Goal: Information Seeking & Learning: Learn about a topic

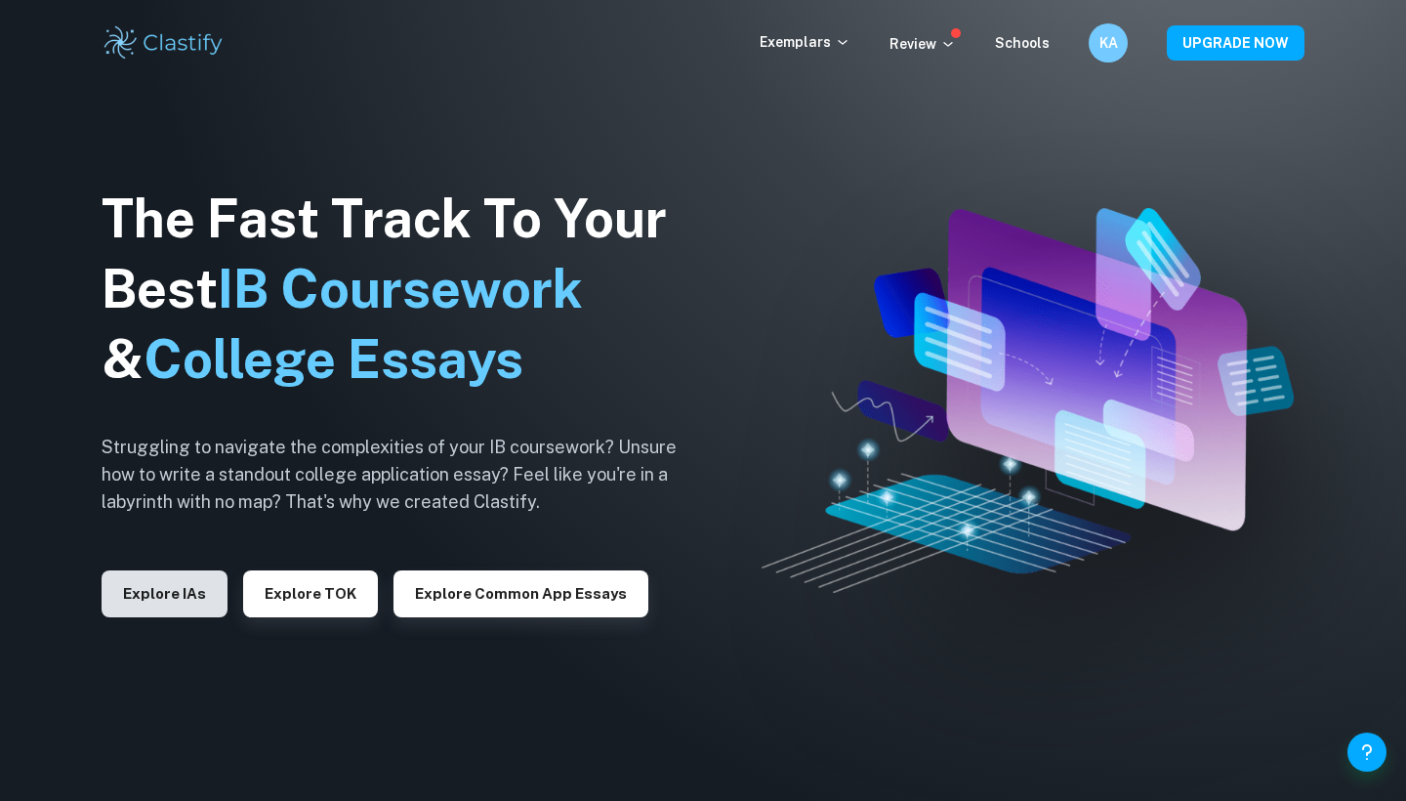
click at [166, 607] on button "Explore IAs" at bounding box center [165, 593] width 126 height 47
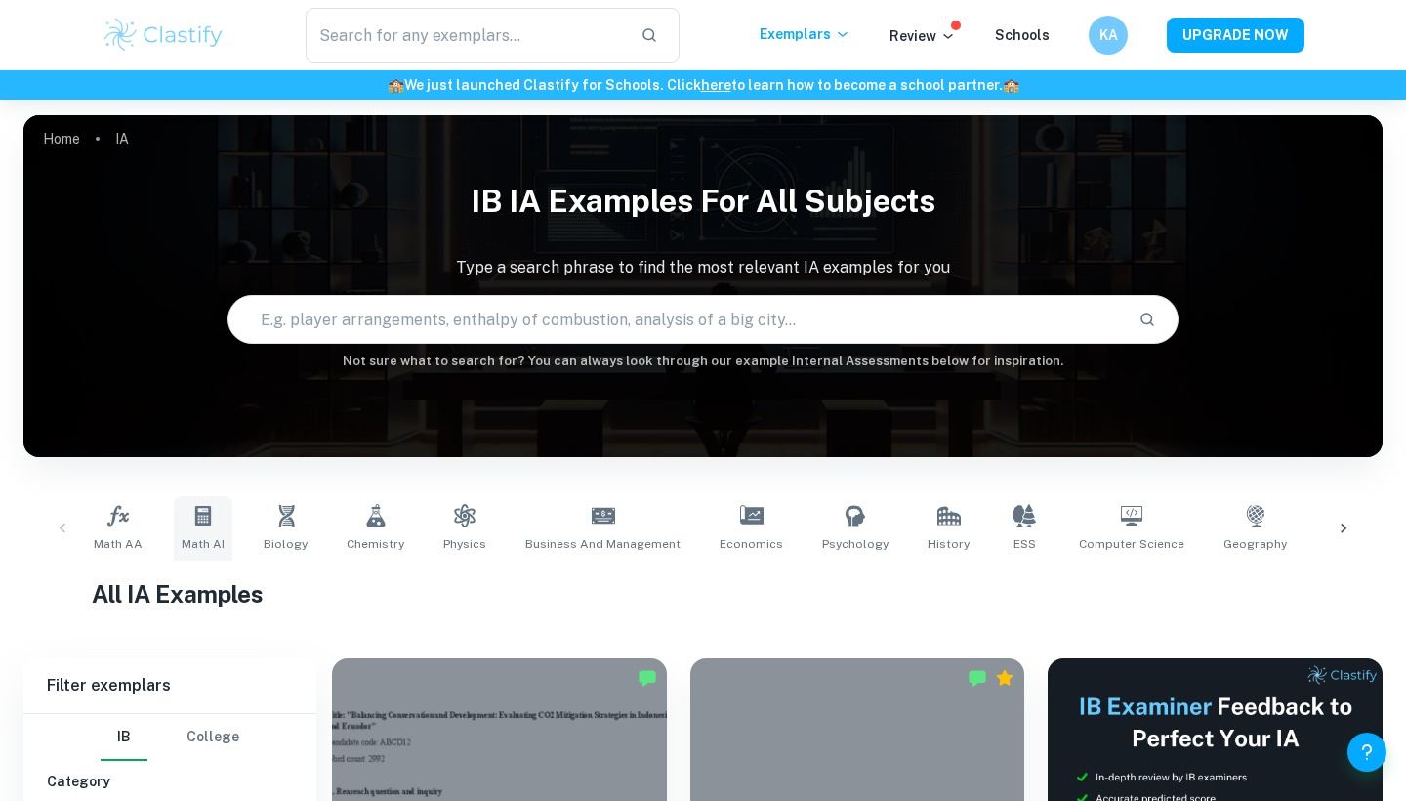
click at [209, 540] on span "Math AI" at bounding box center [203, 544] width 43 height 18
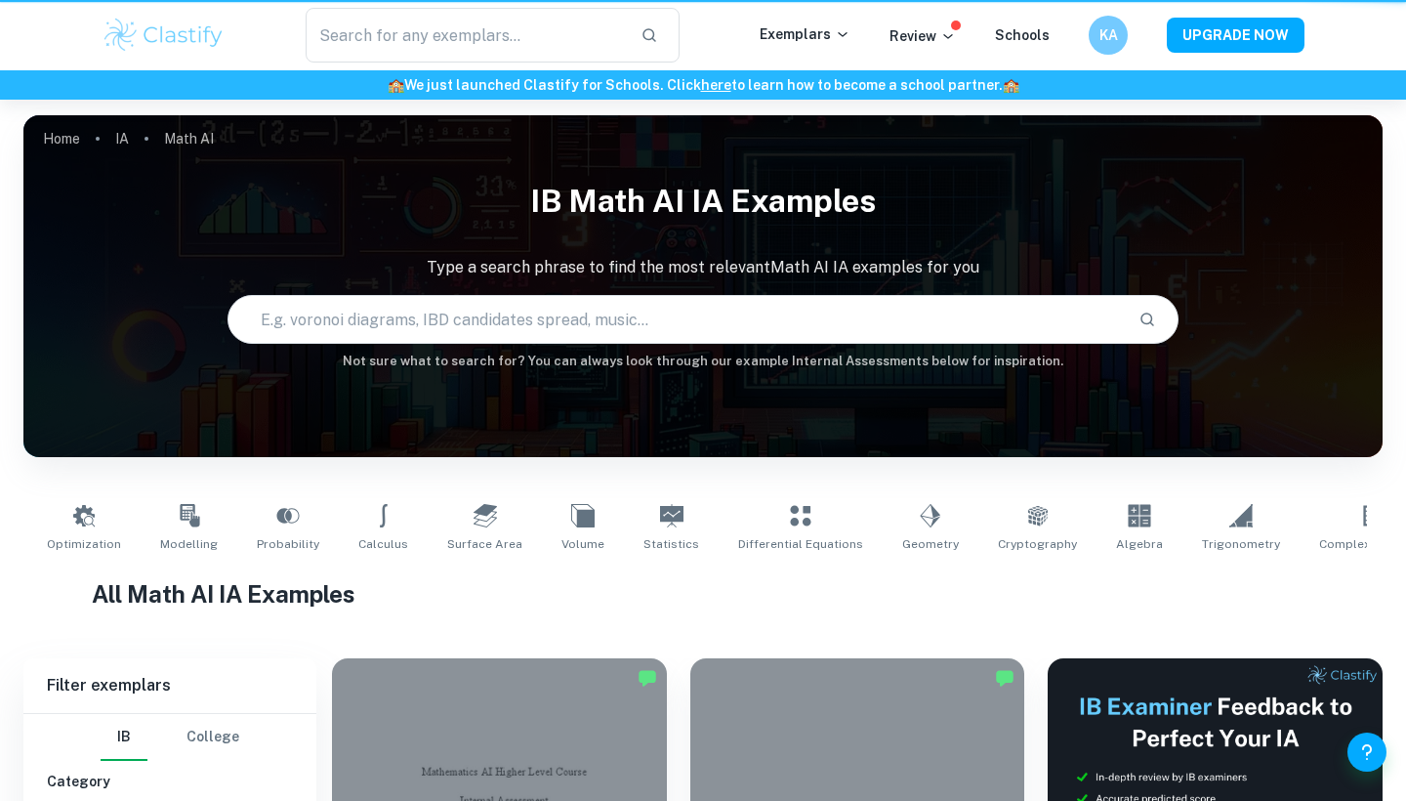
type input "Math AI"
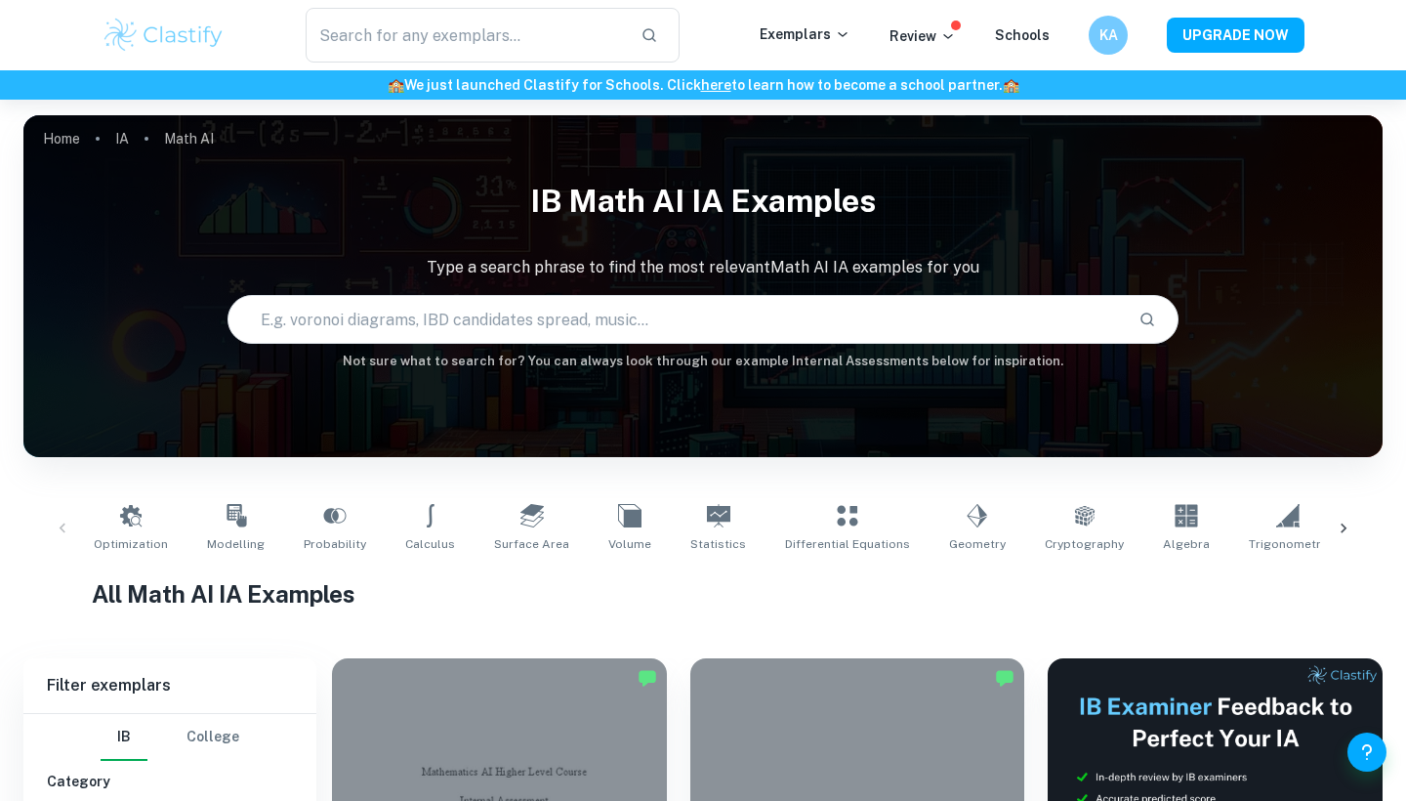
click at [1338, 525] on icon at bounding box center [1344, 528] width 20 height 20
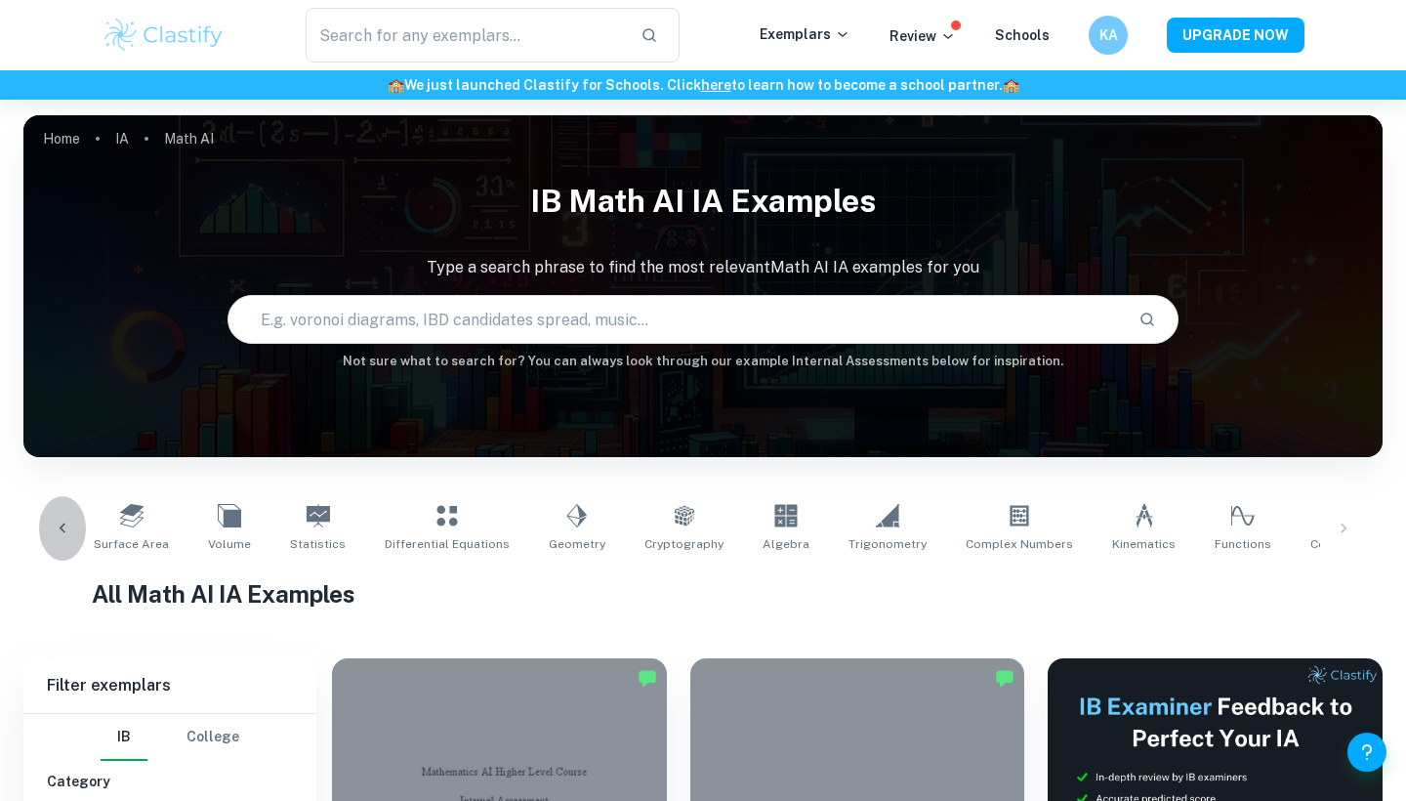
click at [56, 511] on div at bounding box center [62, 528] width 47 height 64
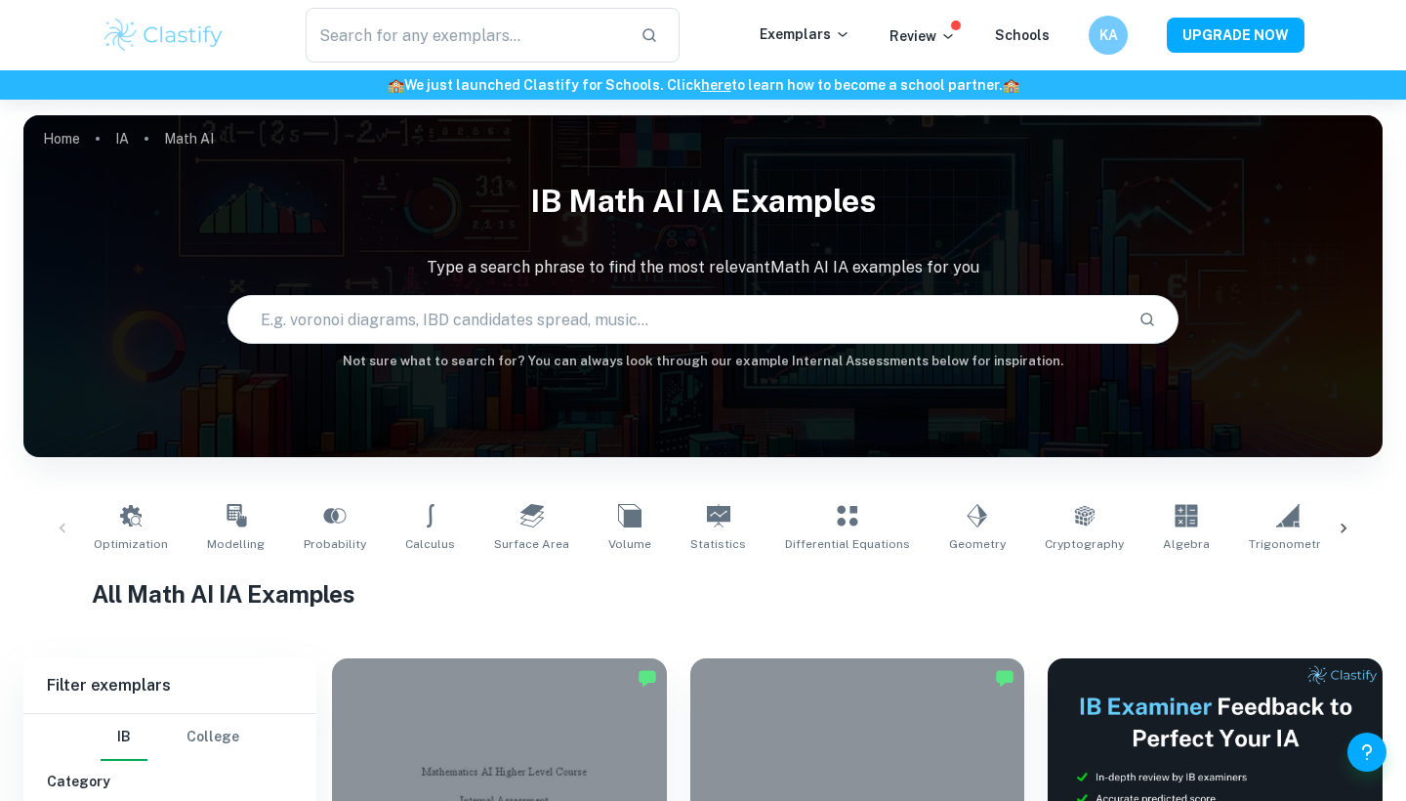
scroll to position [0, 0]
click at [341, 521] on link "Probability" at bounding box center [335, 528] width 78 height 64
type input "Probability"
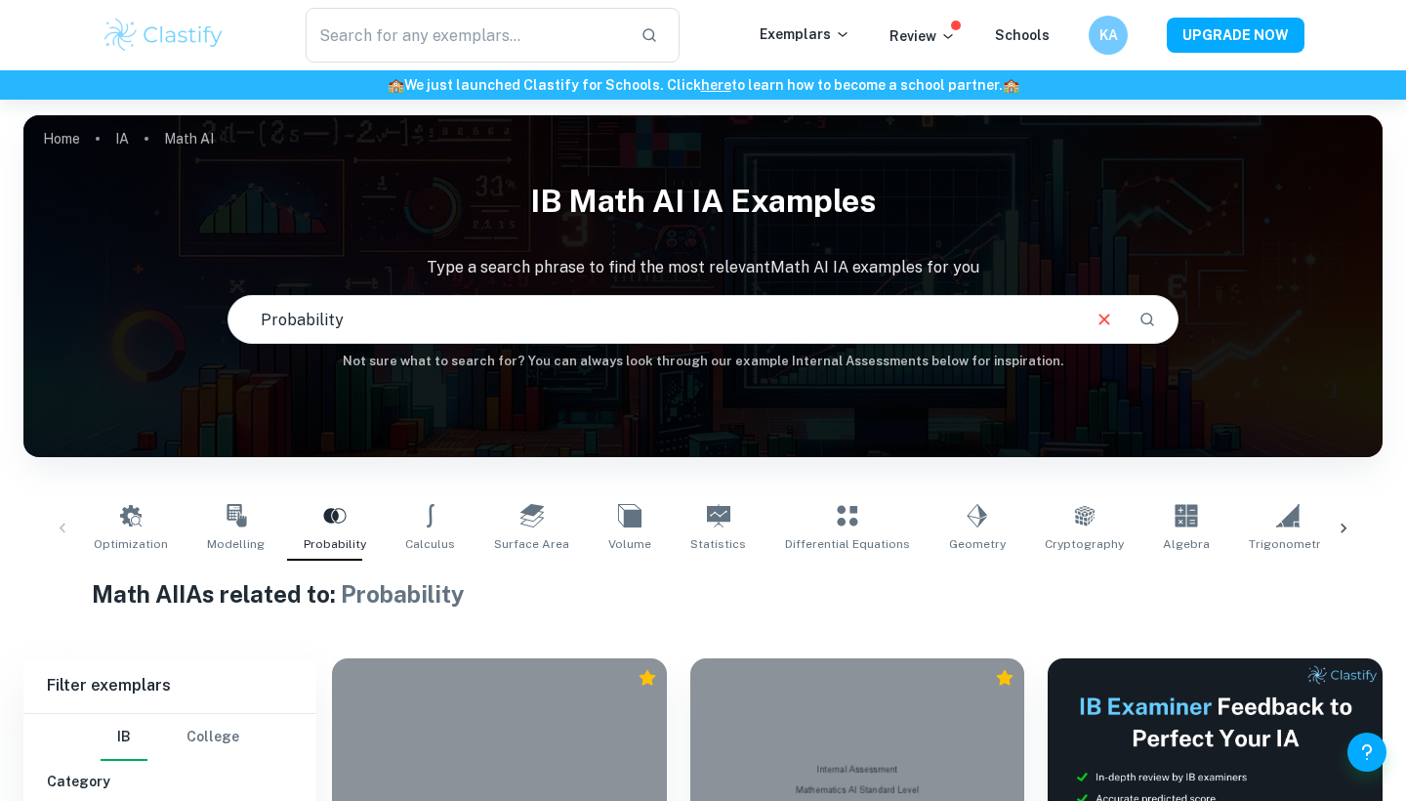
scroll to position [301, 0]
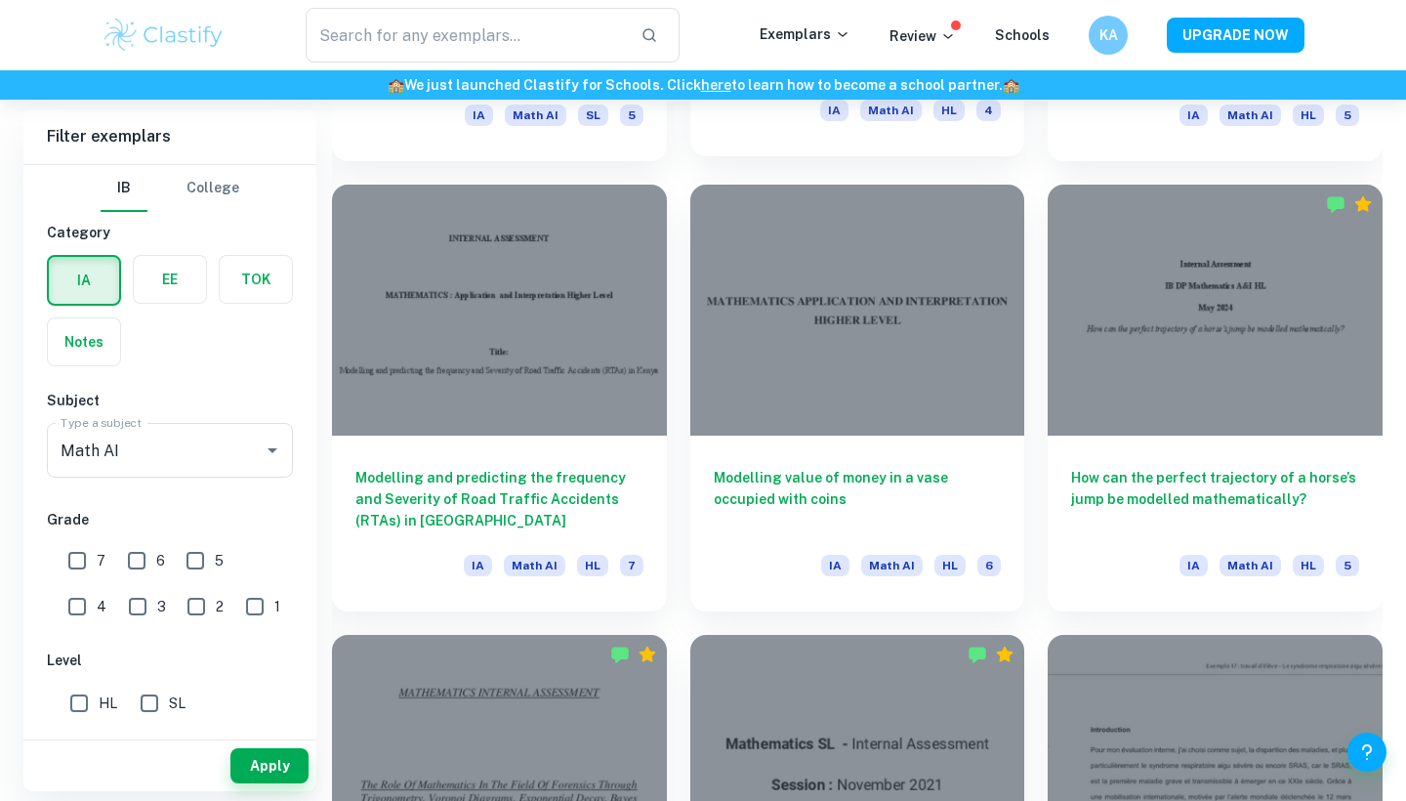
scroll to position [2280, 0]
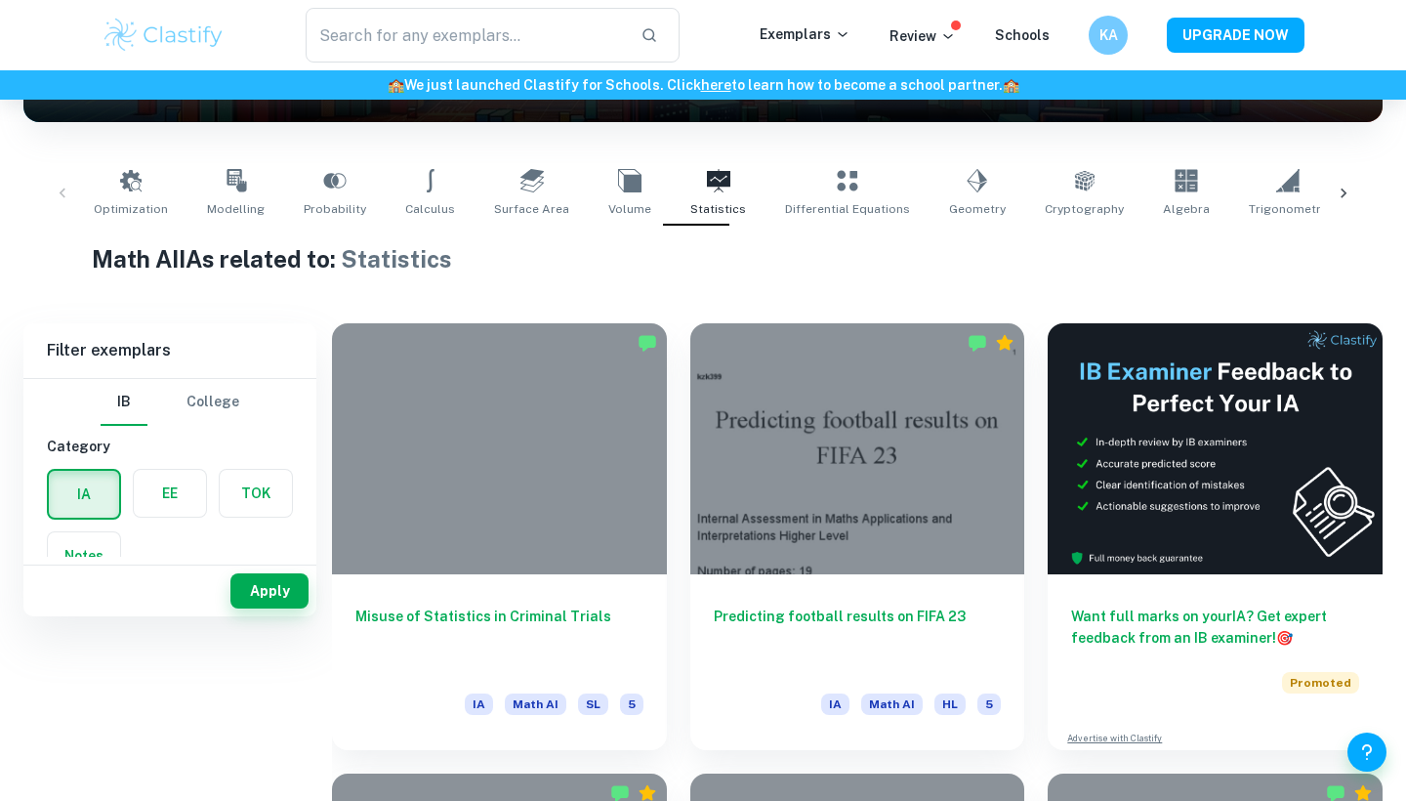
scroll to position [390, 0]
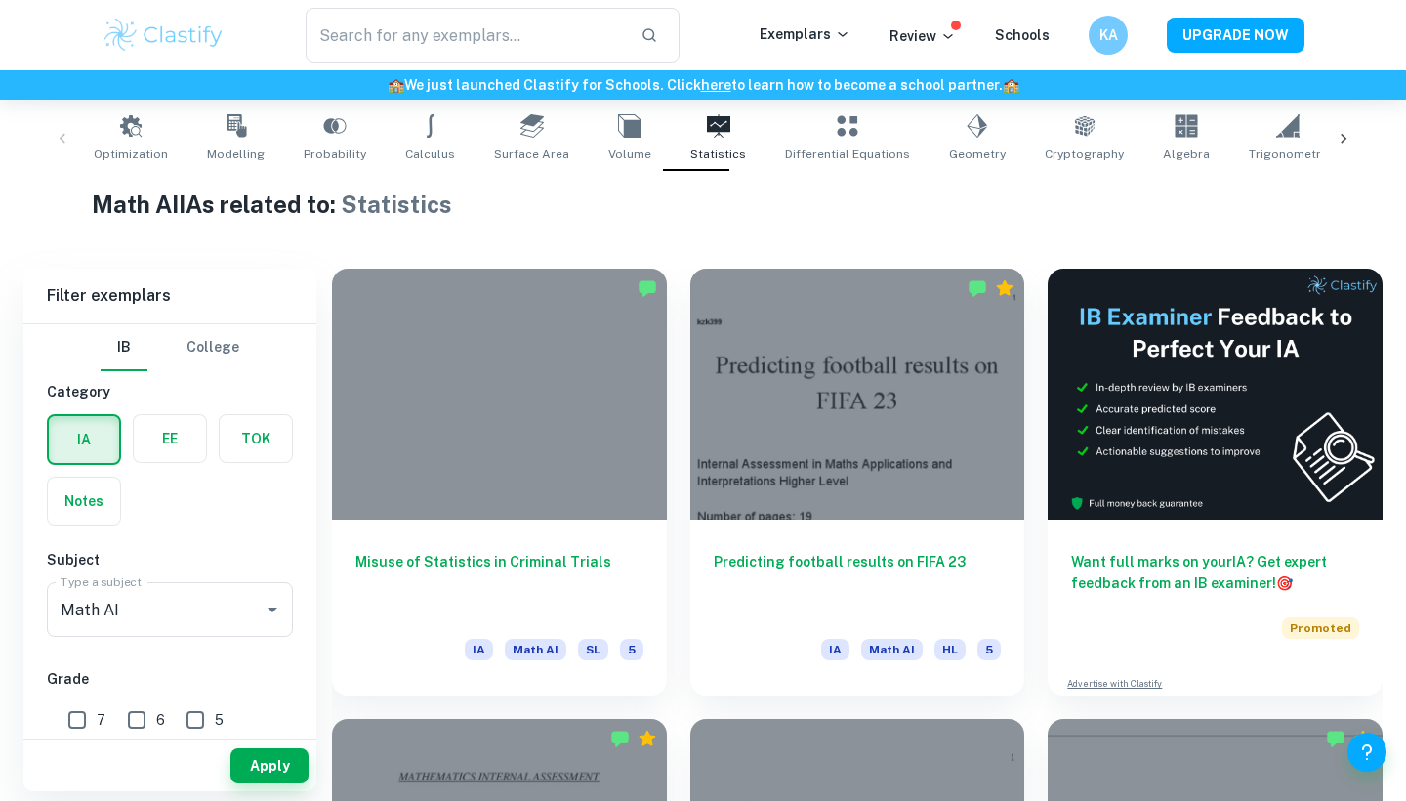
click at [85, 721] on input "7" at bounding box center [77, 719] width 39 height 39
checkbox input "true"
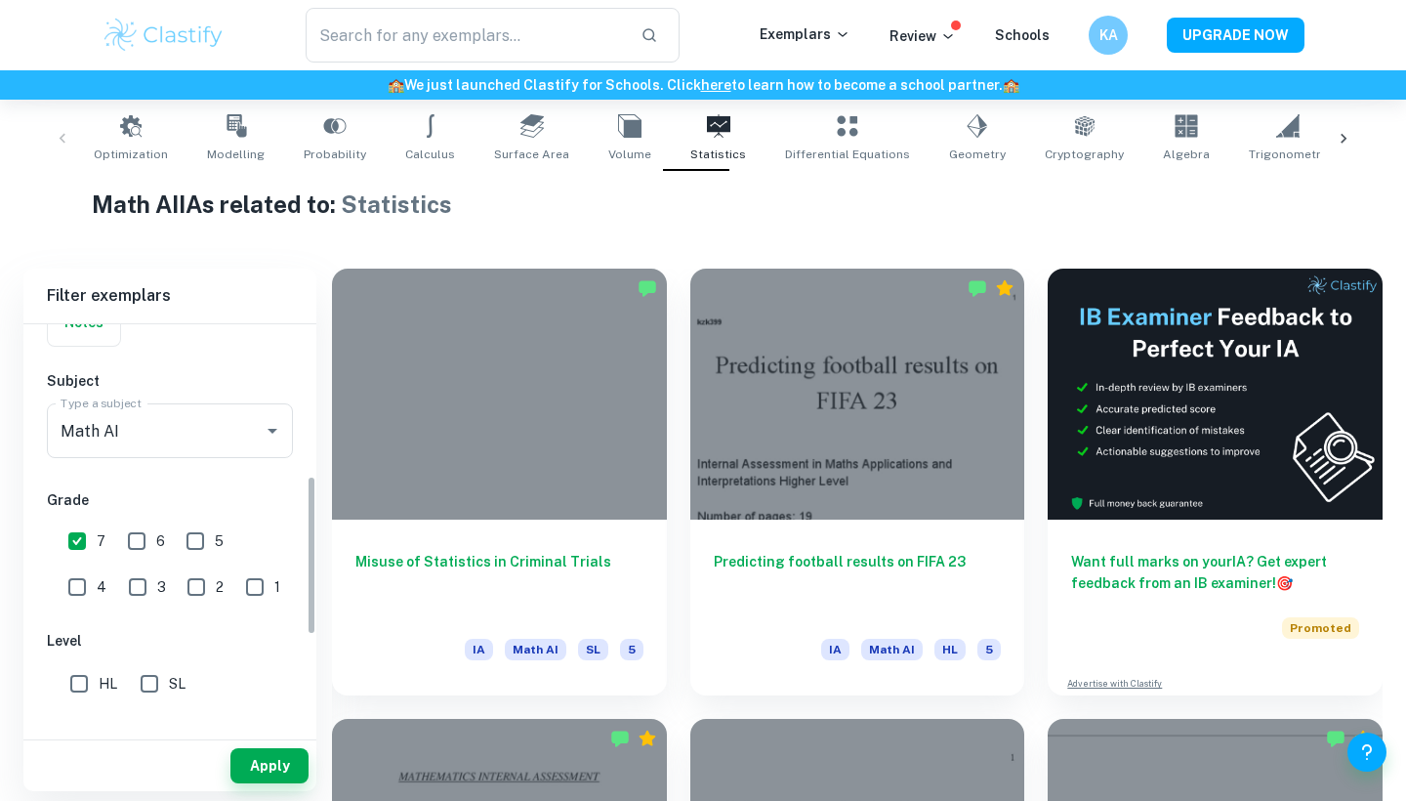
scroll to position [385, 0]
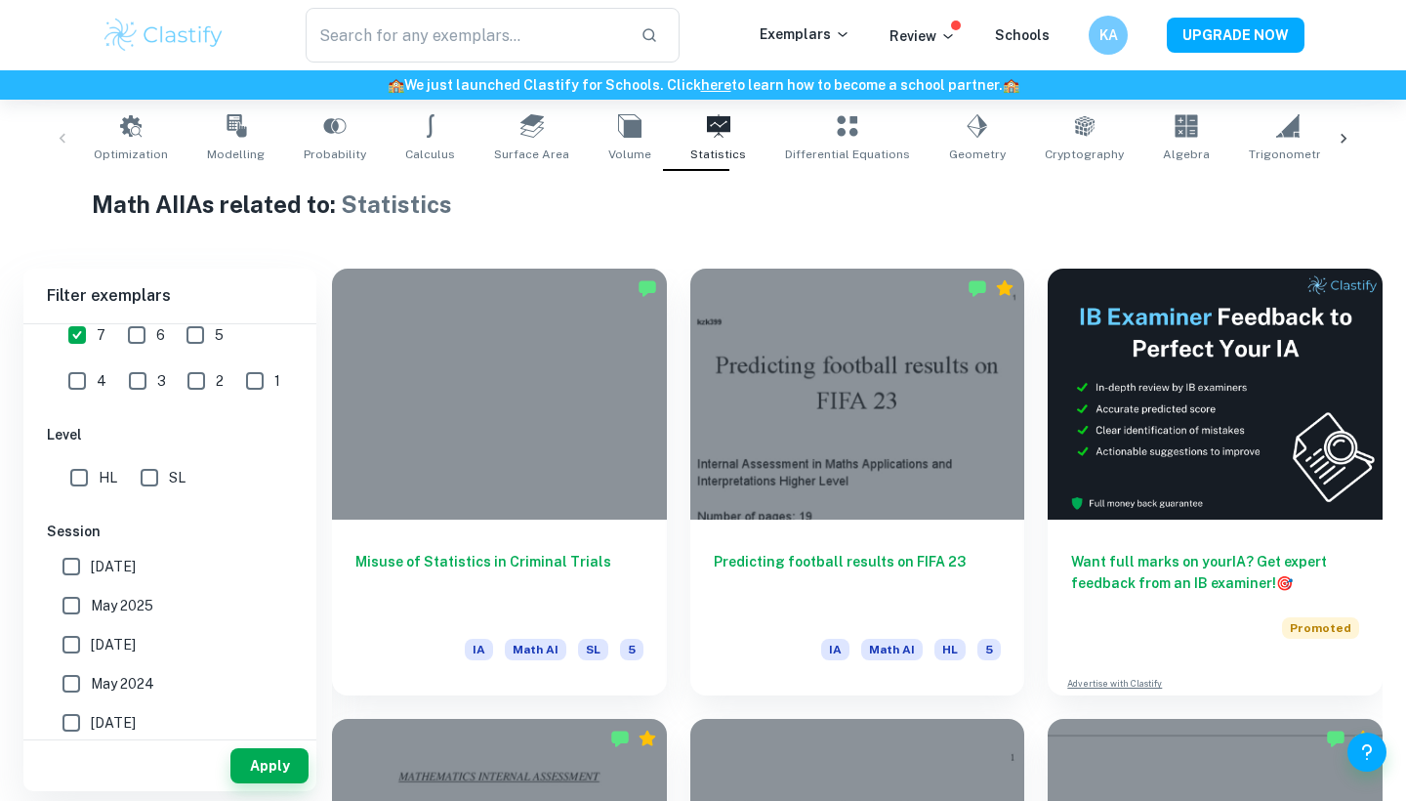
click at [144, 474] on input "SL" at bounding box center [149, 477] width 39 height 39
checkbox input "true"
click at [97, 572] on span "May 2026" at bounding box center [113, 566] width 45 height 21
click at [91, 572] on input "May 2026" at bounding box center [71, 566] width 39 height 39
click at [238, 762] on button "Apply" at bounding box center [269, 765] width 78 height 35
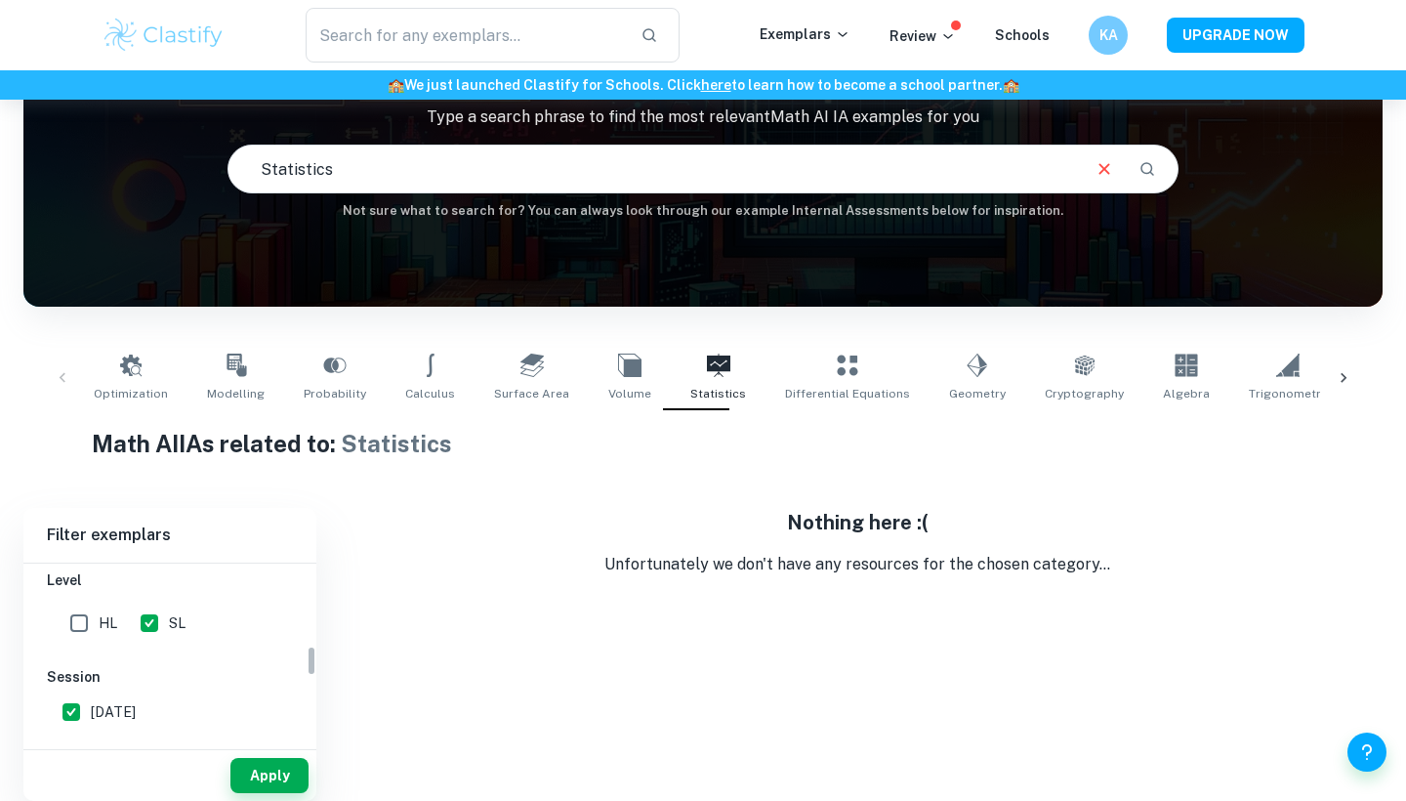
scroll to position [488, 0]
click at [136, 695] on span "May 2026" at bounding box center [113, 701] width 45 height 21
click at [91, 695] on input "May 2026" at bounding box center [71, 701] width 39 height 39
checkbox input "false"
click at [264, 774] on button "Apply" at bounding box center [269, 775] width 78 height 35
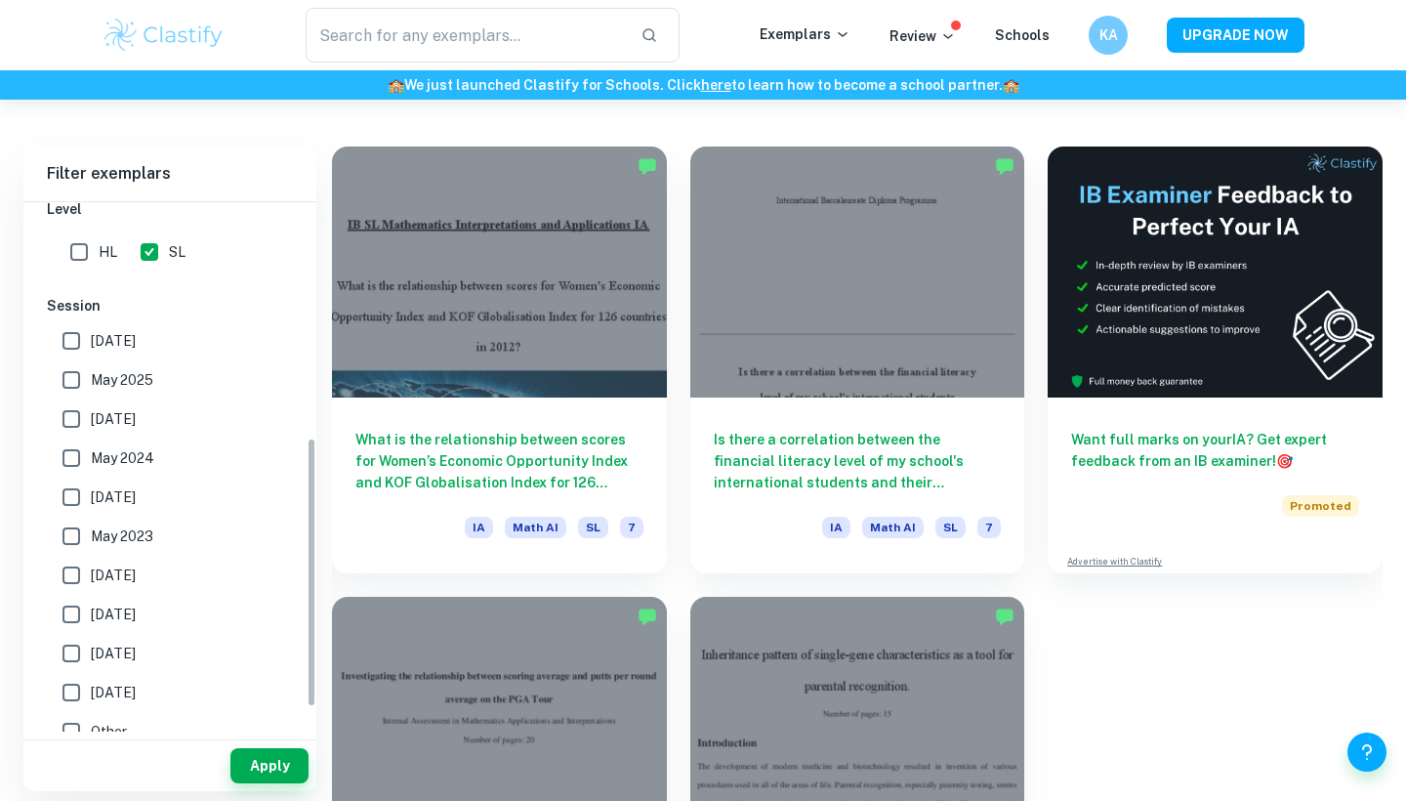
scroll to position [356, 0]
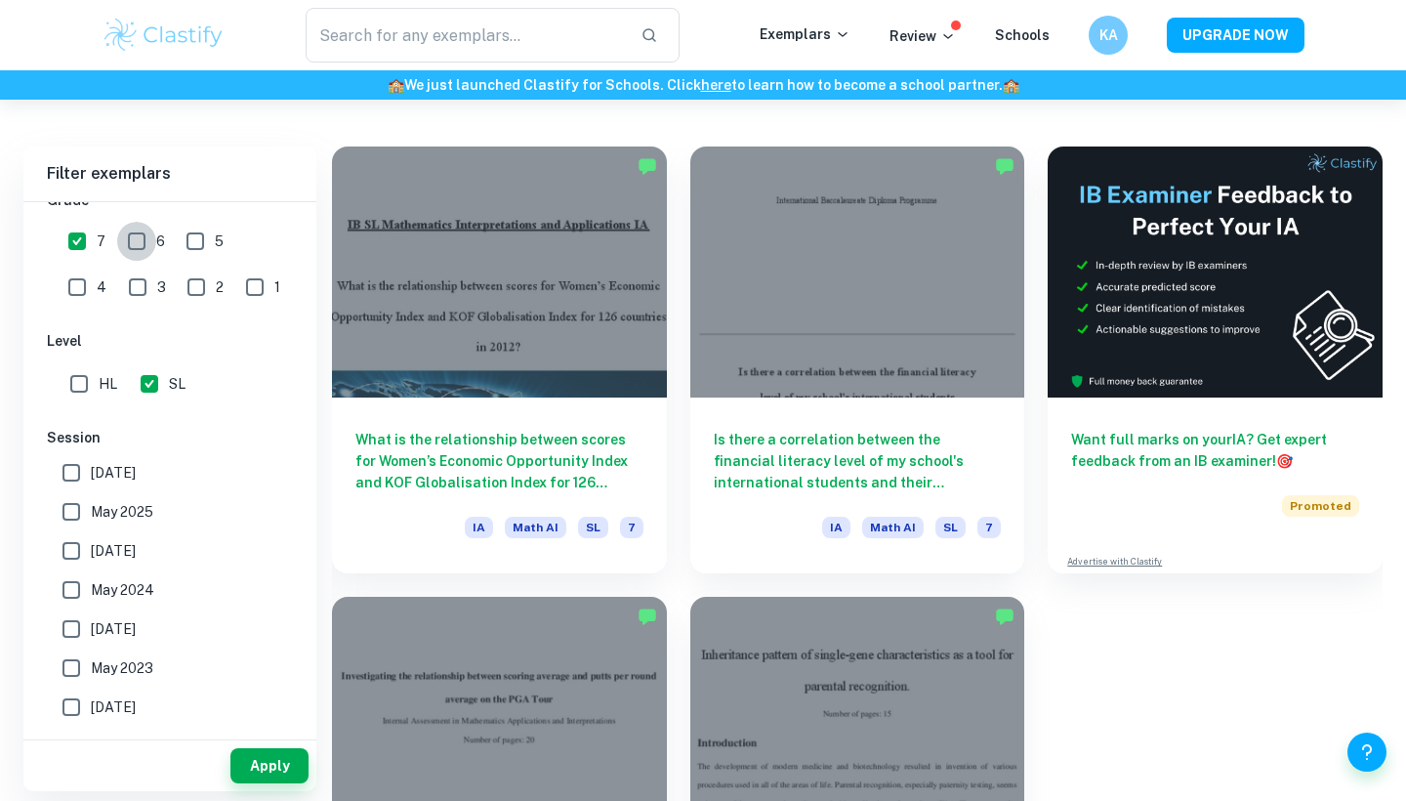
click at [140, 232] on input "6" at bounding box center [136, 241] width 39 height 39
checkbox input "true"
click at [264, 765] on button "Apply" at bounding box center [269, 765] width 78 height 35
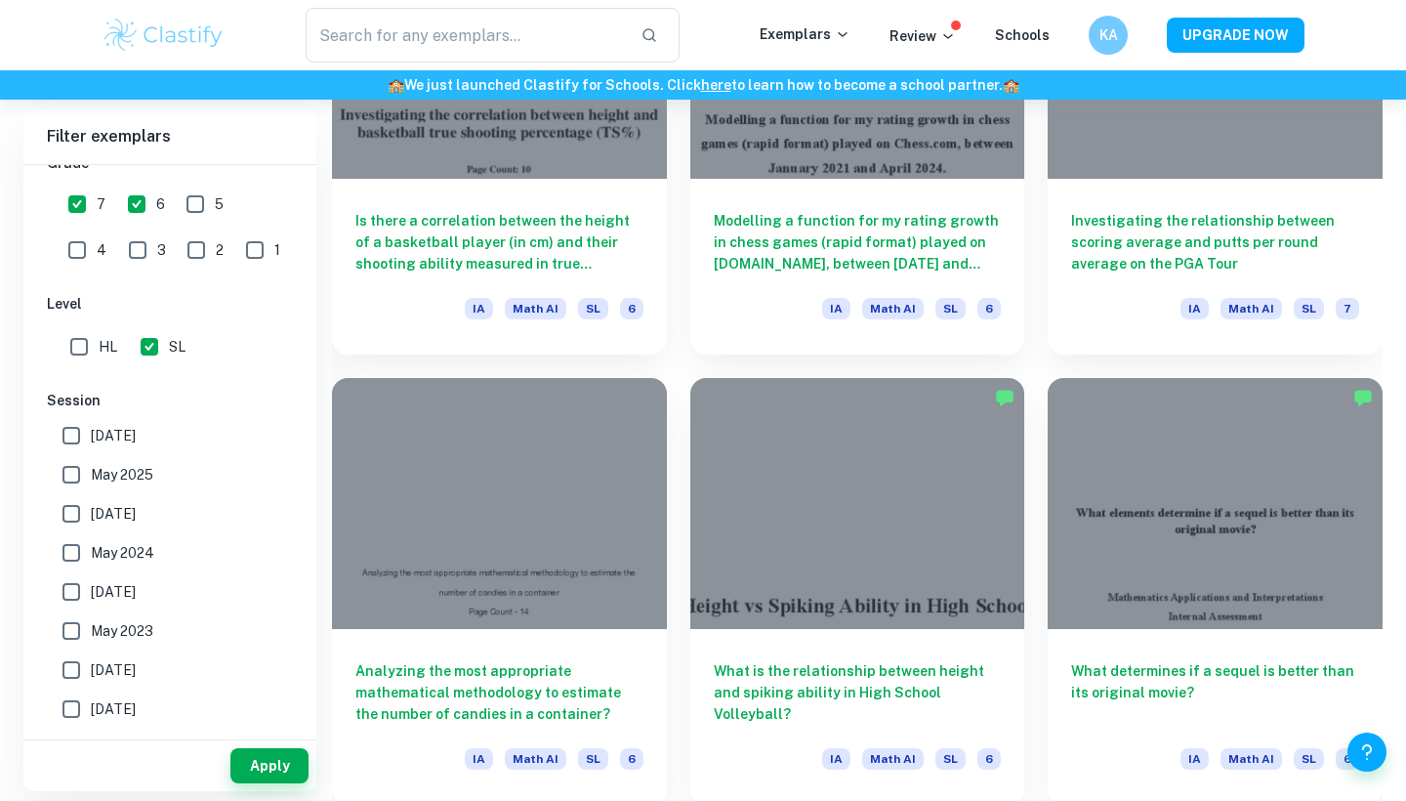
scroll to position [2531, 0]
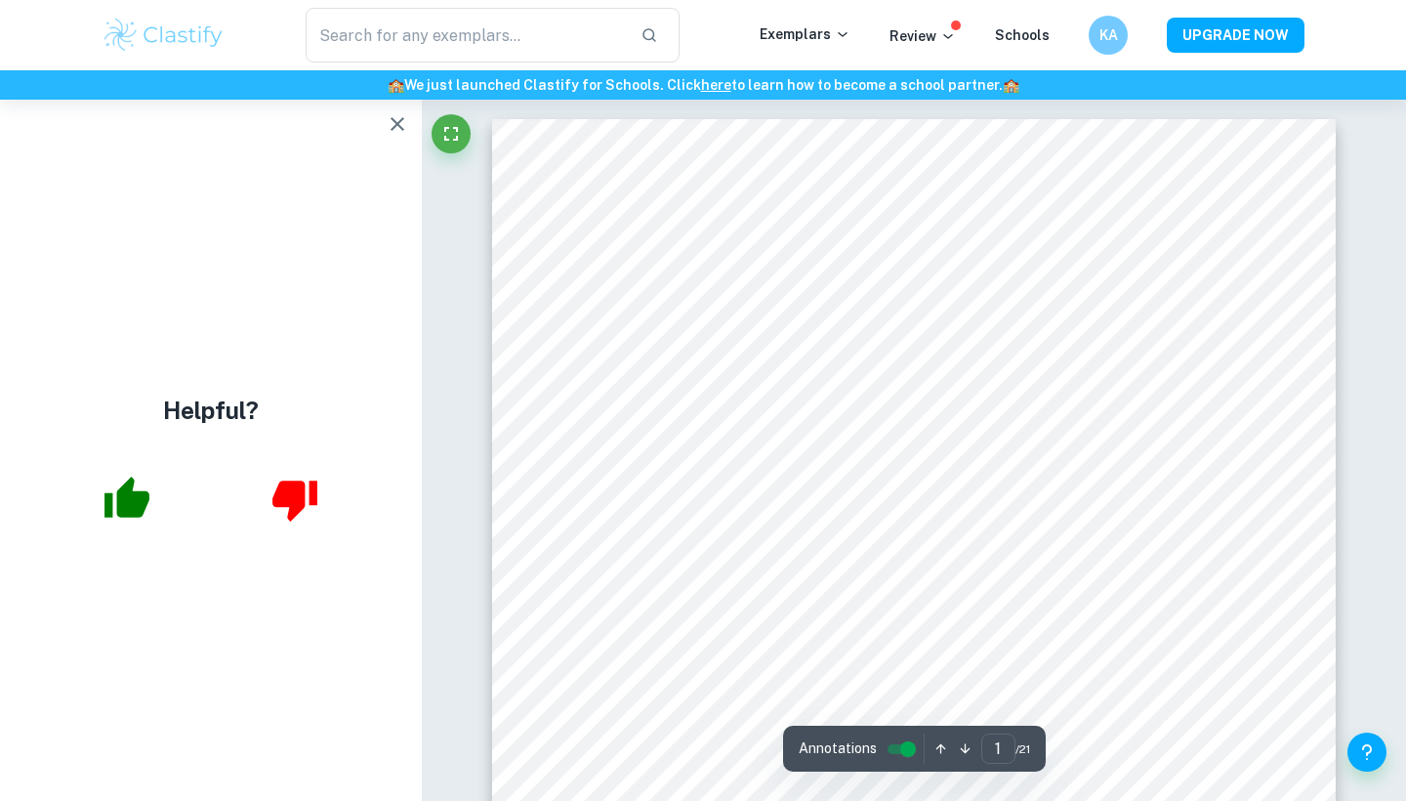
click at [394, 122] on icon "button" at bounding box center [398, 124] width 14 height 14
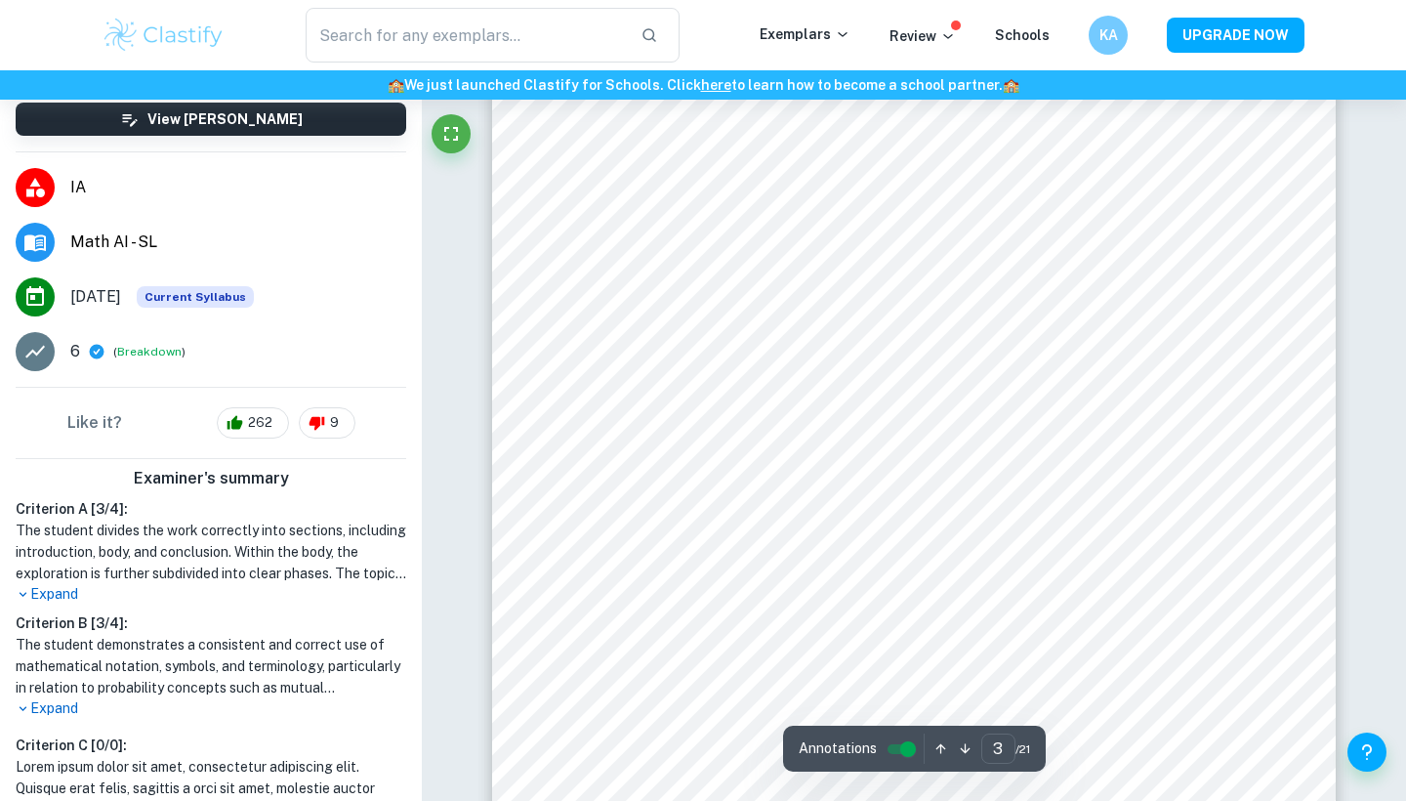
scroll to position [2724, 0]
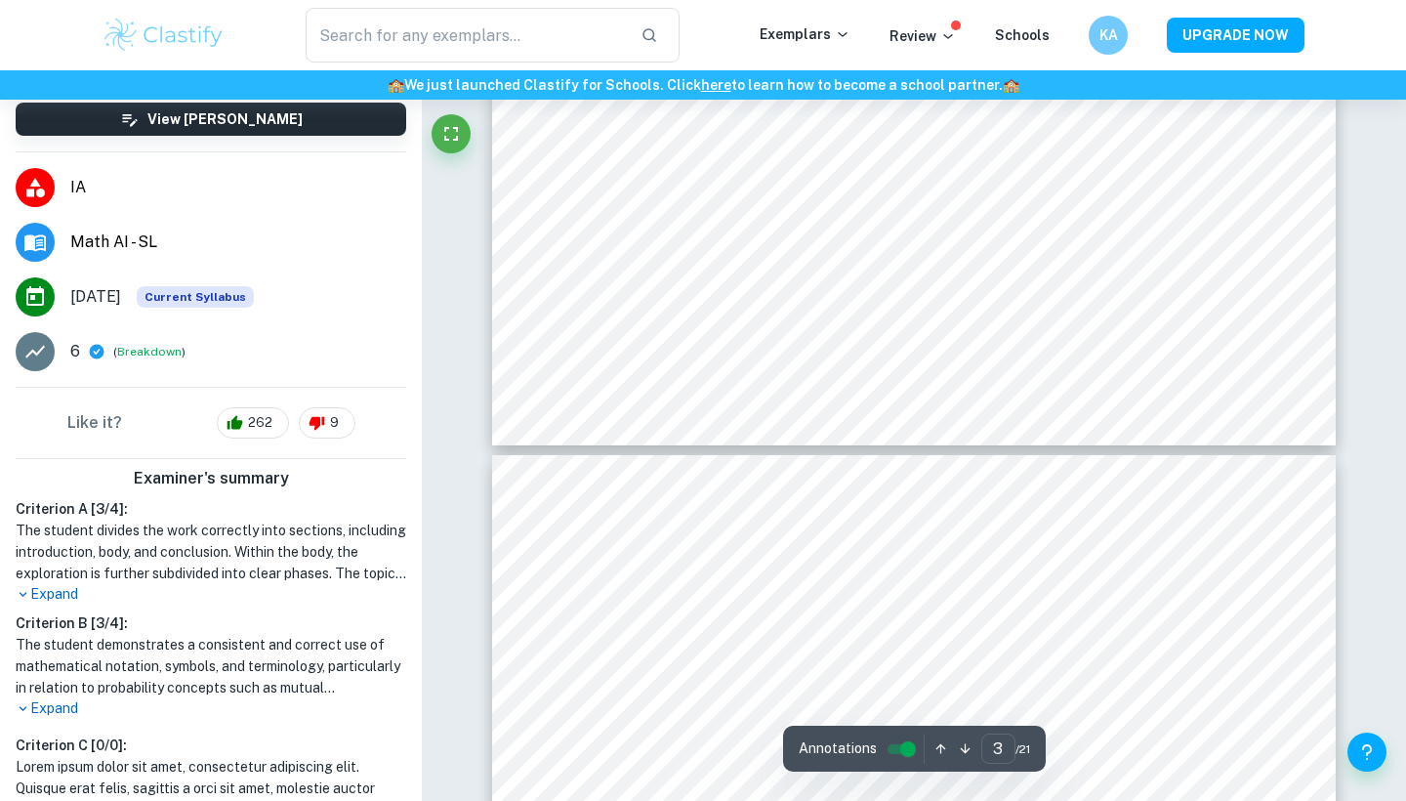
type input "4"
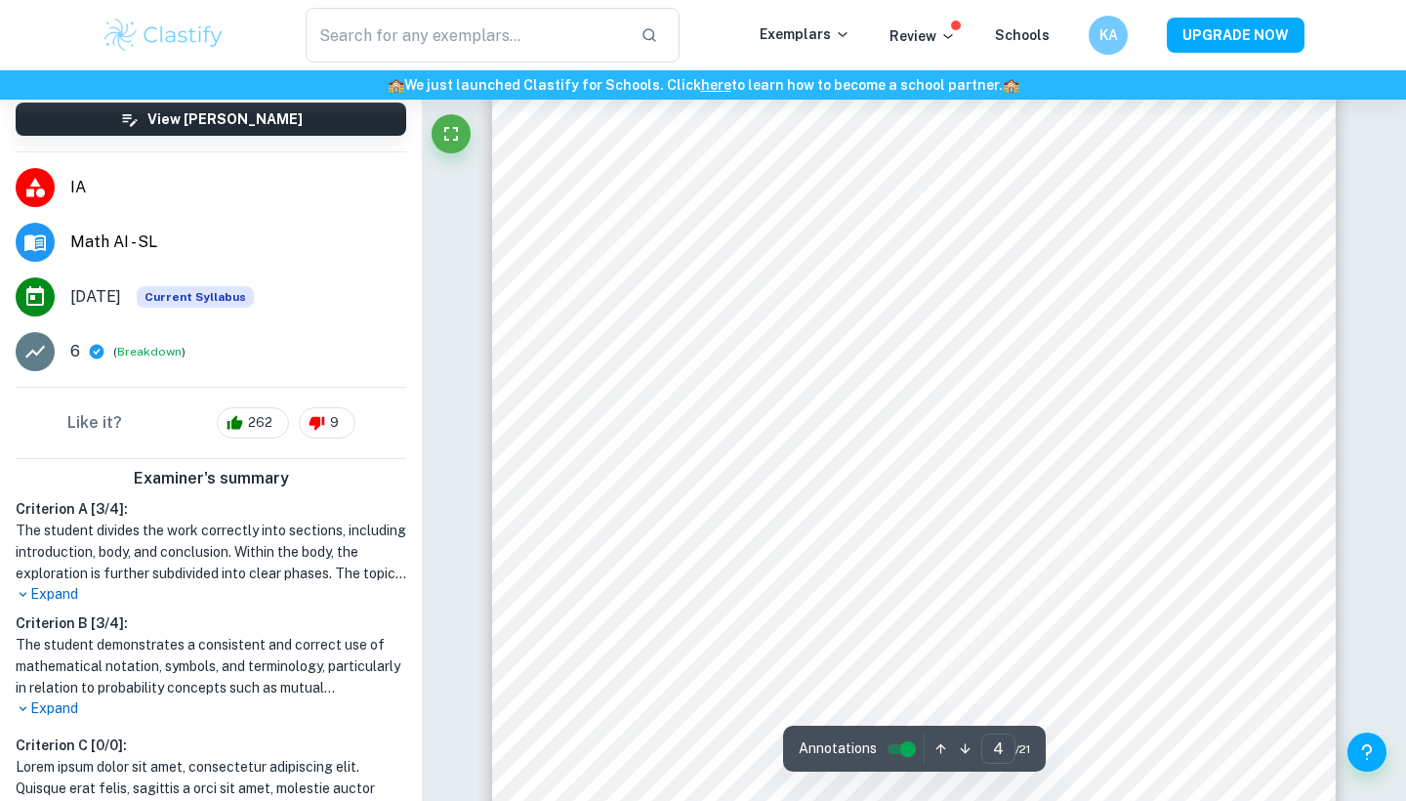
scroll to position [3672, 0]
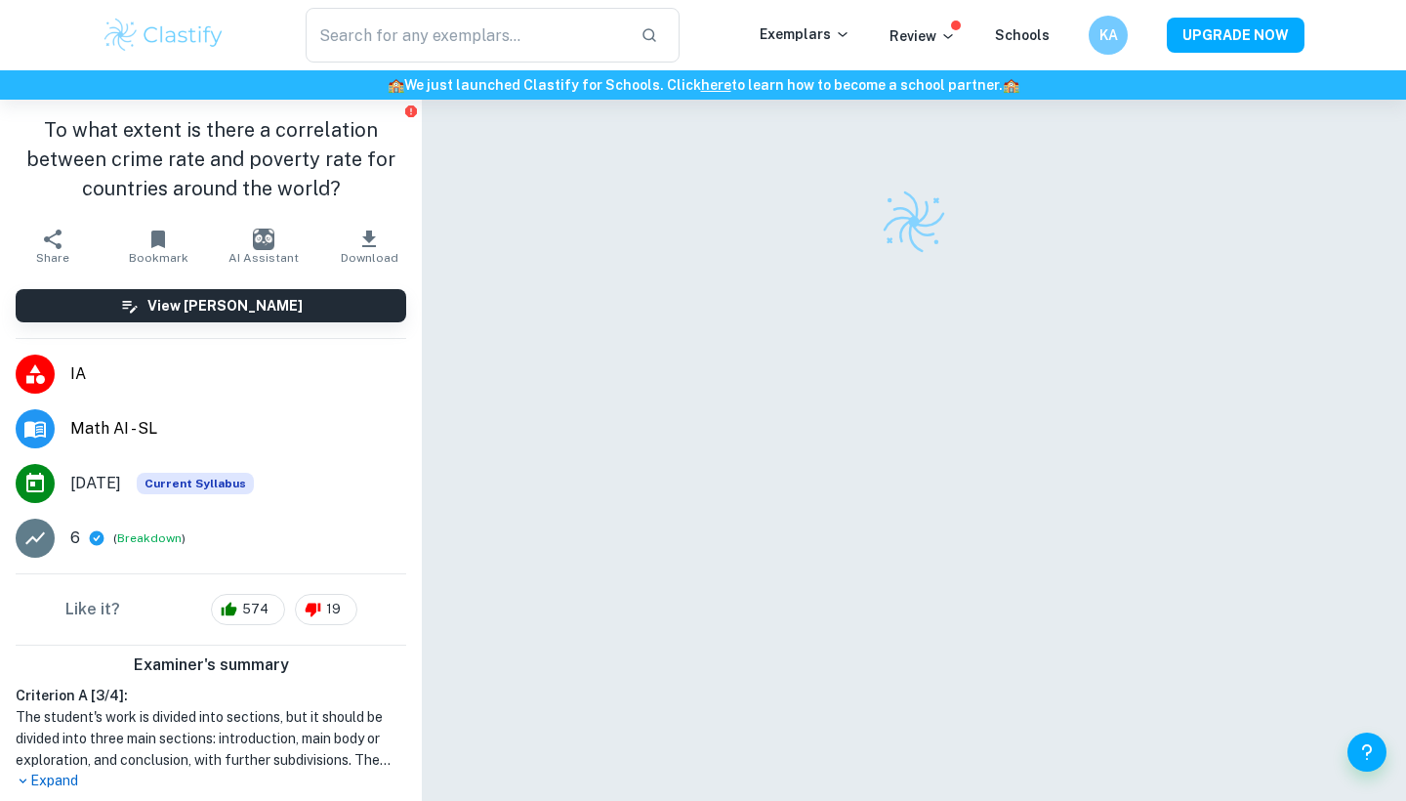
checkbox input "true"
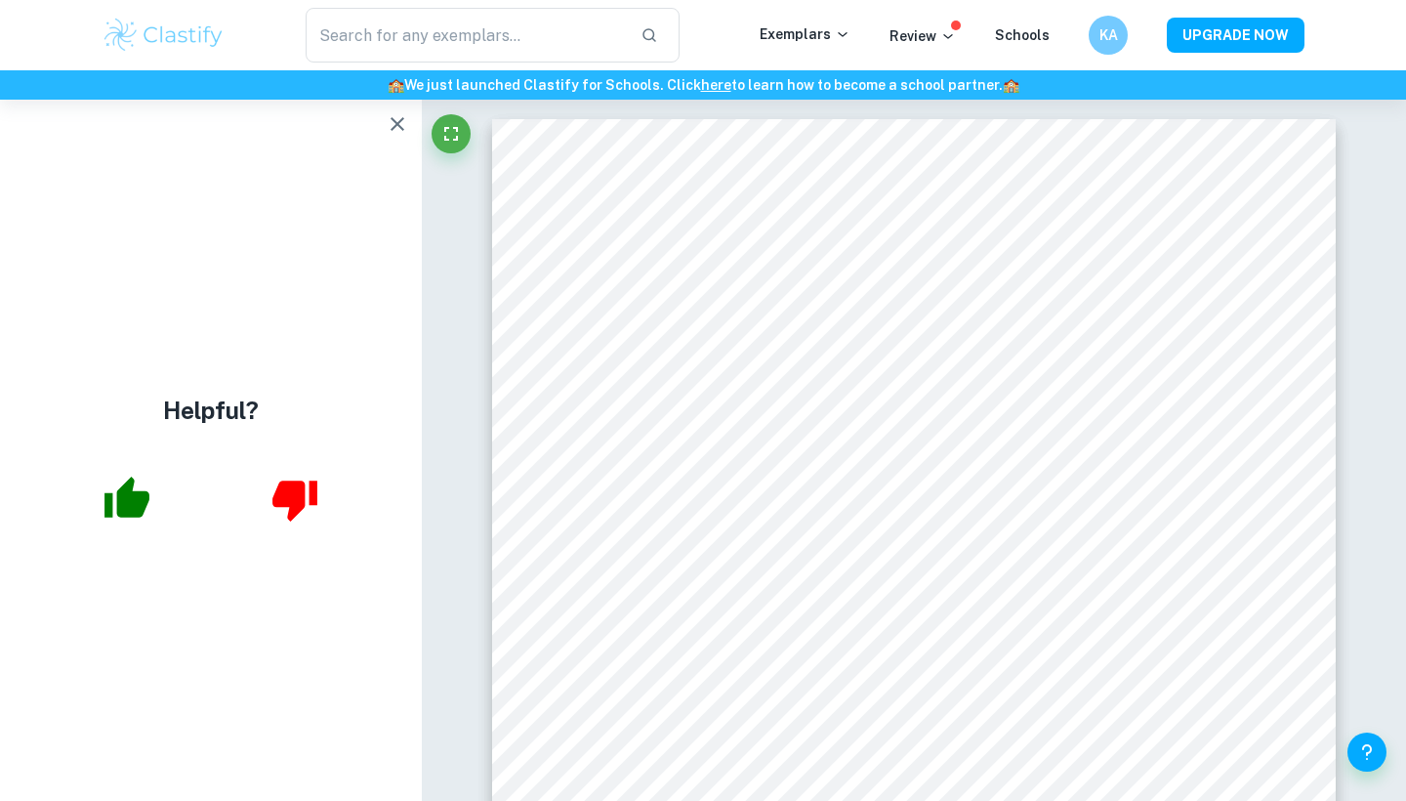
click at [404, 126] on icon "button" at bounding box center [397, 123] width 23 height 23
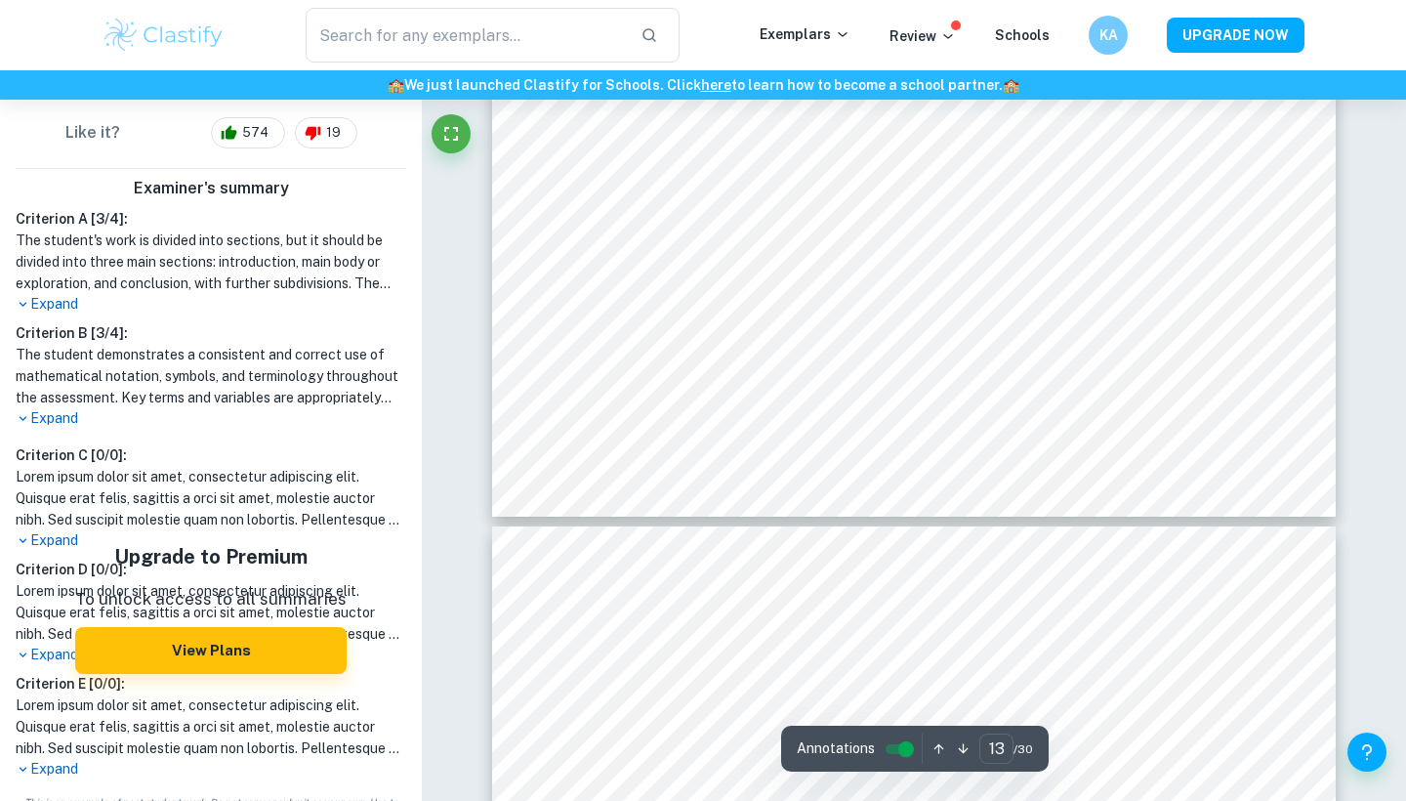
scroll to position [14351, 0]
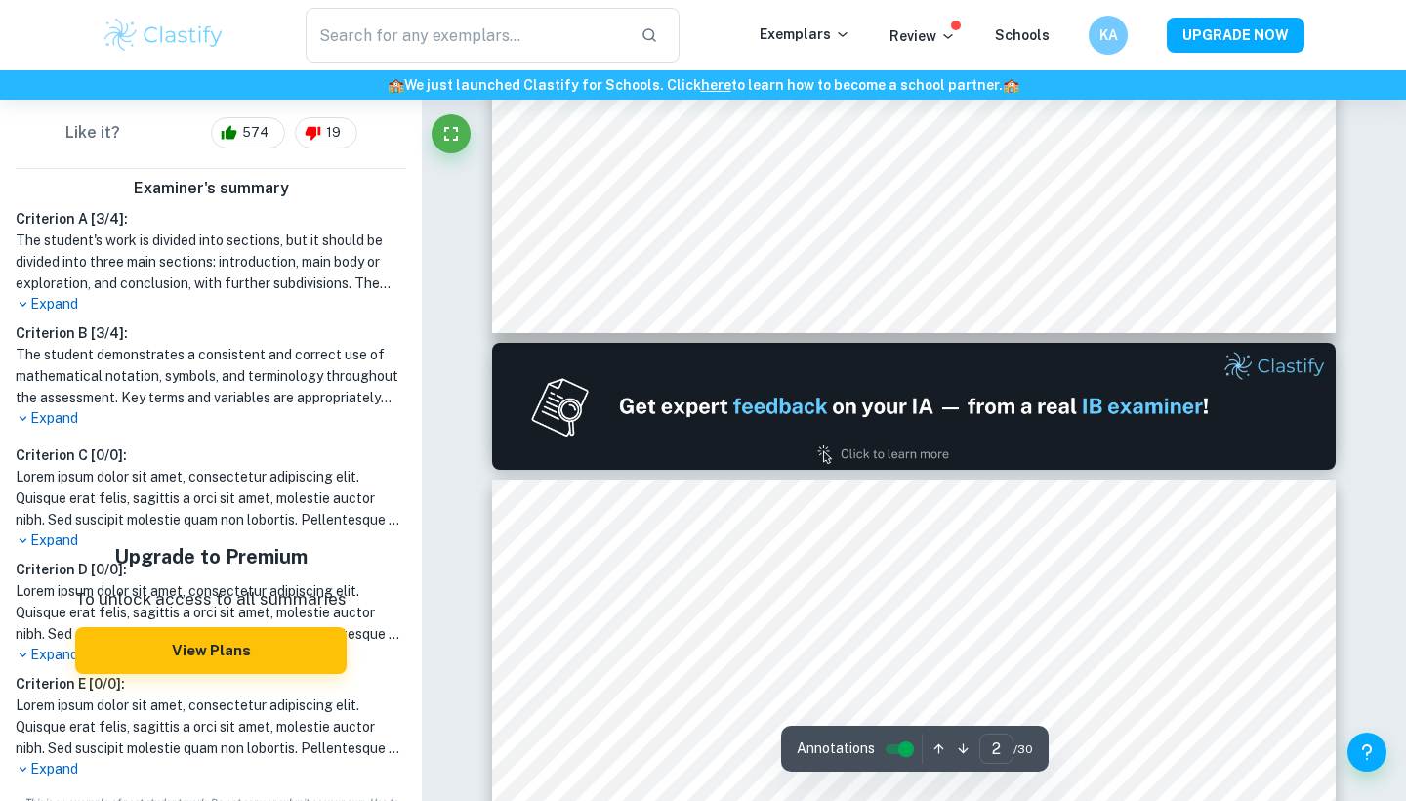
type input "1"
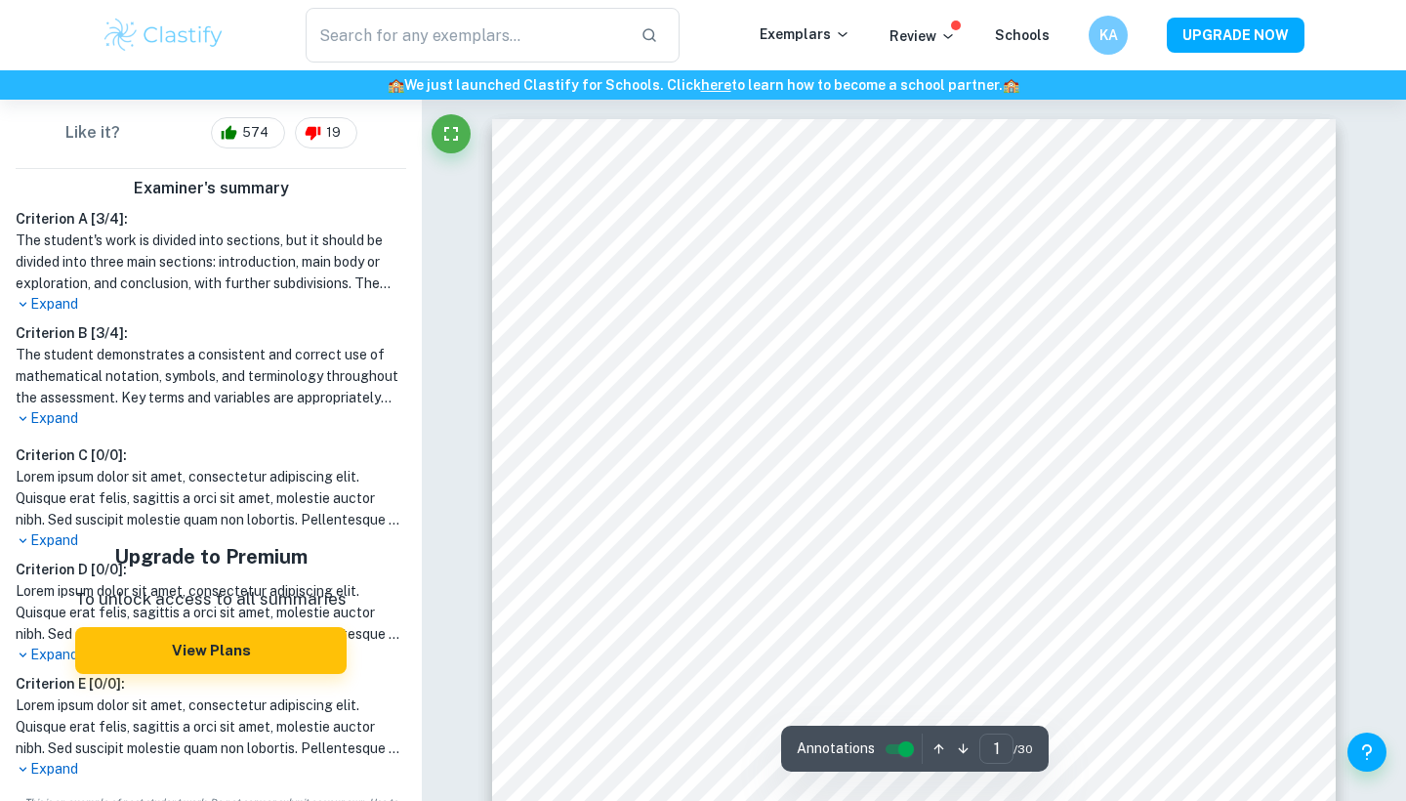
scroll to position [0, 0]
